Goal: Information Seeking & Learning: Learn about a topic

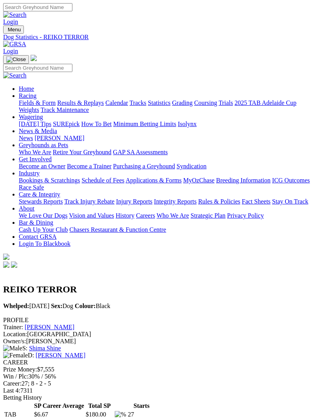
click at [56, 106] on link "Fields & Form" at bounding box center [37, 102] width 37 height 7
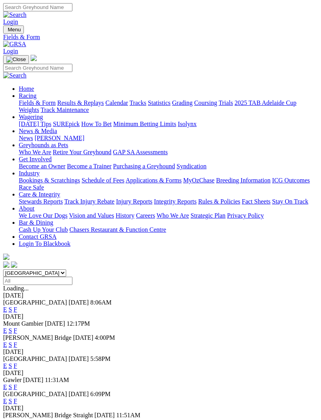
click at [17, 306] on link "F" at bounding box center [16, 309] width 4 height 7
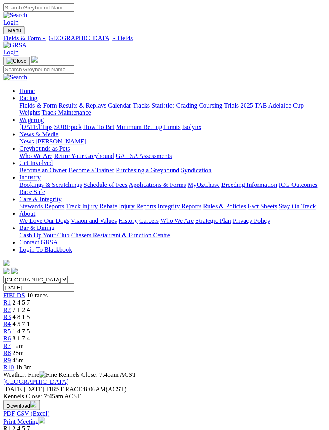
scroll to position [1, 0]
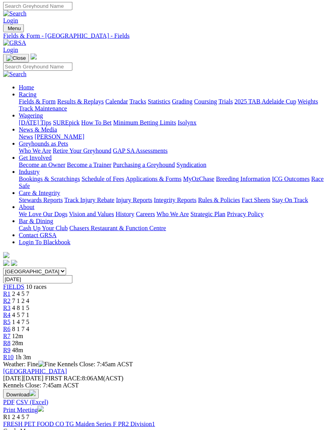
click at [113, 419] on link "FRESH PET FOOD CO TG Maiden Series F PR2 Division1" at bounding box center [79, 424] width 152 height 7
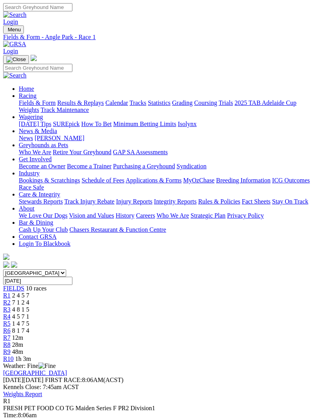
click at [11, 299] on link "R2" at bounding box center [6, 302] width 7 height 7
click at [11, 306] on span "R3" at bounding box center [6, 309] width 7 height 7
click at [11, 313] on link "R4" at bounding box center [6, 316] width 7 height 7
click at [11, 320] on span "R5" at bounding box center [6, 323] width 7 height 7
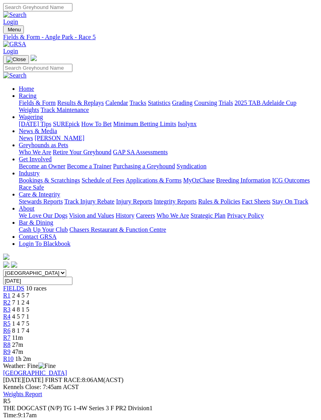
click at [11, 327] on span "R6" at bounding box center [6, 330] width 7 height 7
